Goal: Navigation & Orientation: Find specific page/section

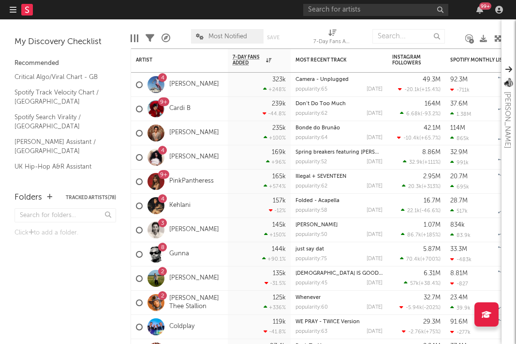
click at [489, 7] on div "99 +" at bounding box center [485, 5] width 12 height 7
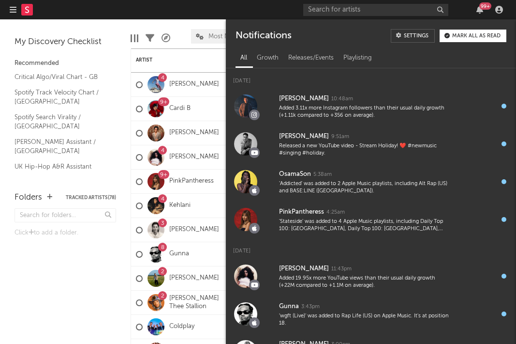
click at [484, 6] on div "99 +" at bounding box center [485, 5] width 12 height 7
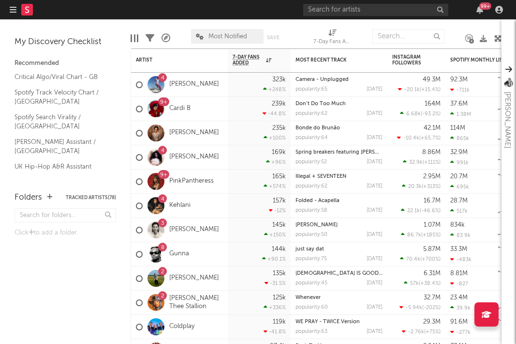
click at [484, 6] on div "99 +" at bounding box center [485, 5] width 12 height 7
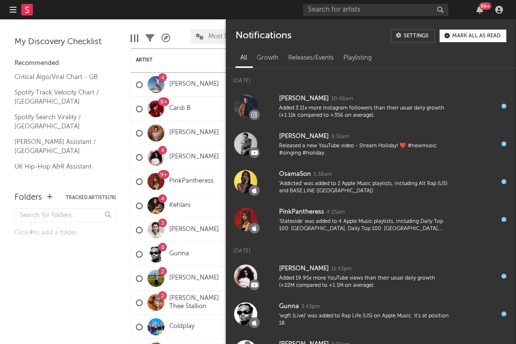
click at [483, 6] on div "99 +" at bounding box center [485, 5] width 12 height 7
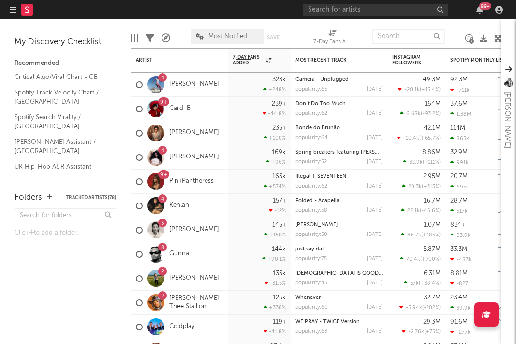
click at [483, 6] on div "99 +" at bounding box center [485, 5] width 12 height 7
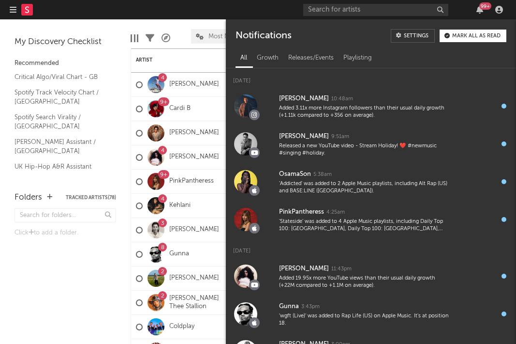
click at [483, 6] on div "99 +" at bounding box center [485, 5] width 12 height 7
